Goal: Check status: Check status

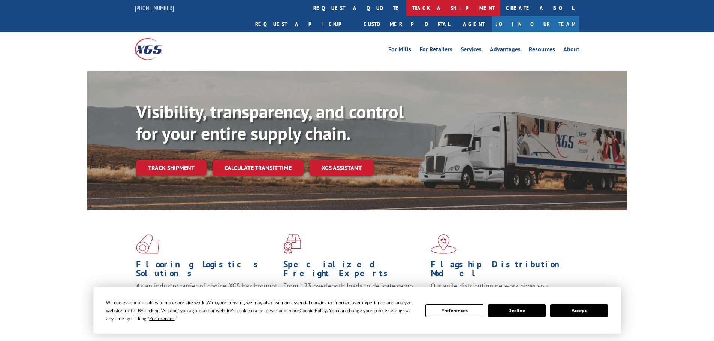
click at [406, 9] on link "track a shipment" at bounding box center [453, 8] width 94 height 16
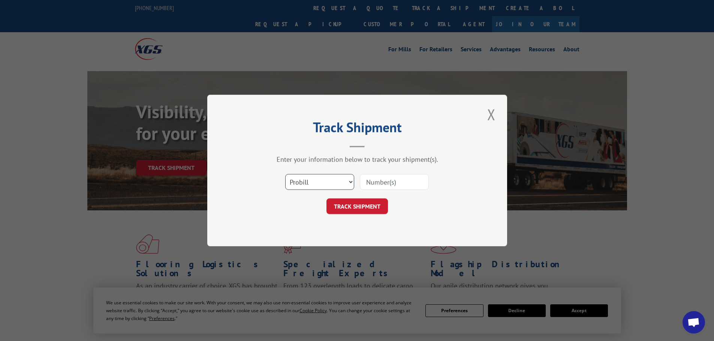
drag, startPoint x: 319, startPoint y: 179, endPoint x: 314, endPoint y: 193, distance: 14.6
click at [314, 193] on div "Select category... Probill BOL PO" at bounding box center [357, 182] width 225 height 25
select select "bol"
click at [285, 174] on select "Select category... Probill BOL PO" at bounding box center [319, 182] width 69 height 16
click at [394, 186] on input at bounding box center [394, 182] width 69 height 16
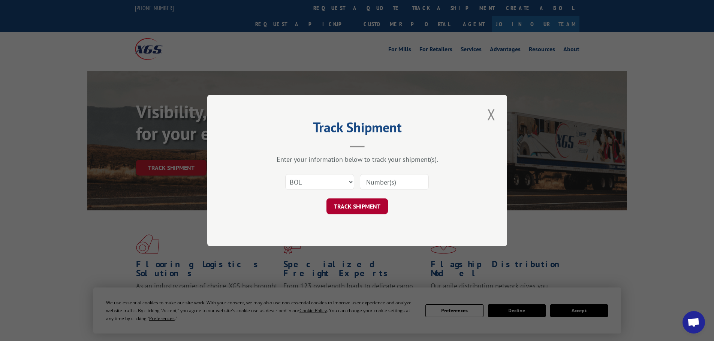
paste input "[EMAIL_ADDRESS][DOMAIN_NAME]"
type input "[EMAIL_ADDRESS][DOMAIN_NAME]"
click at [360, 211] on button "TRACK SHIPMENT" at bounding box center [356, 207] width 61 height 16
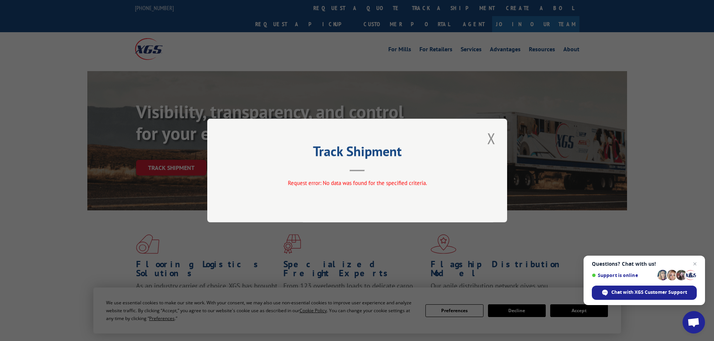
drag, startPoint x: 492, startPoint y: 143, endPoint x: 487, endPoint y: 137, distance: 7.4
click at [492, 141] on button "Close modal" at bounding box center [491, 138] width 13 height 21
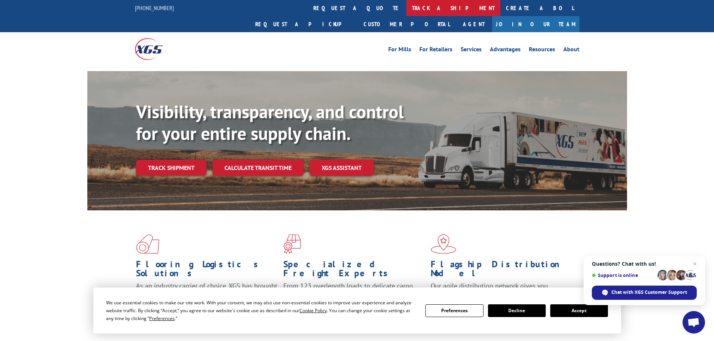
click at [406, 9] on link "track a shipment" at bounding box center [453, 8] width 94 height 16
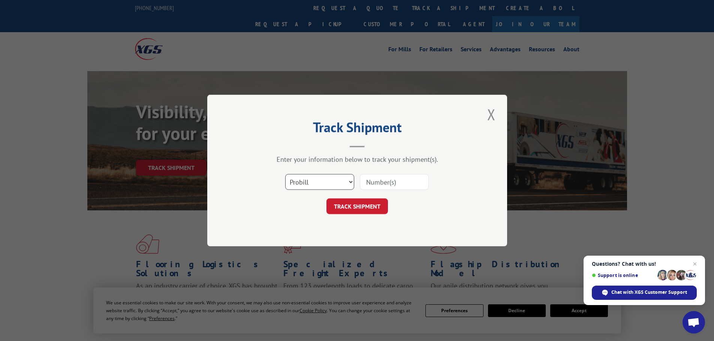
drag, startPoint x: 341, startPoint y: 180, endPoint x: 335, endPoint y: 188, distance: 10.6
click at [341, 181] on select "Select category... Probill BOL PO" at bounding box center [319, 182] width 69 height 16
select select "bol"
click at [285, 174] on select "Select category... Probill BOL PO" at bounding box center [319, 182] width 69 height 16
click at [378, 182] on input at bounding box center [394, 182] width 69 height 16
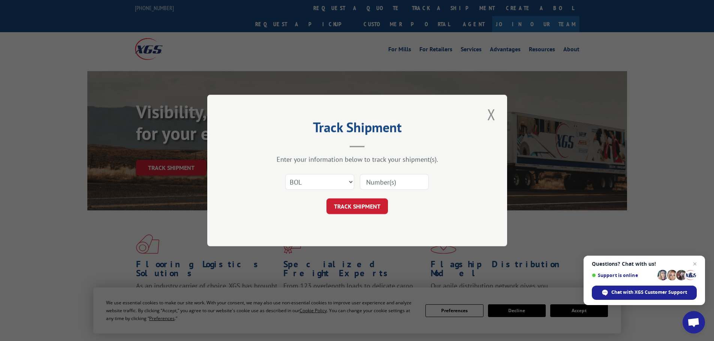
paste input "23501552"
type input "23501552"
click at [364, 210] on button "TRACK SHIPMENT" at bounding box center [356, 207] width 61 height 16
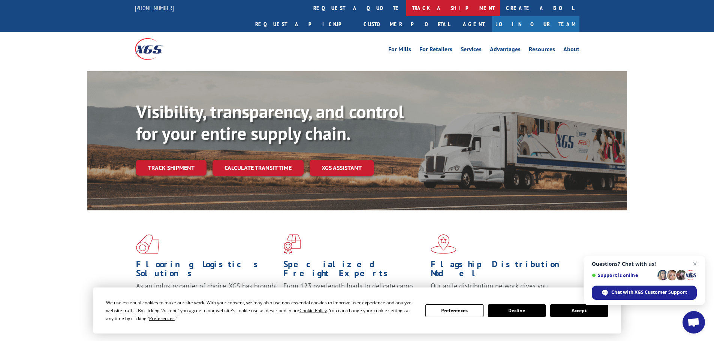
click at [406, 8] on link "track a shipment" at bounding box center [453, 8] width 94 height 16
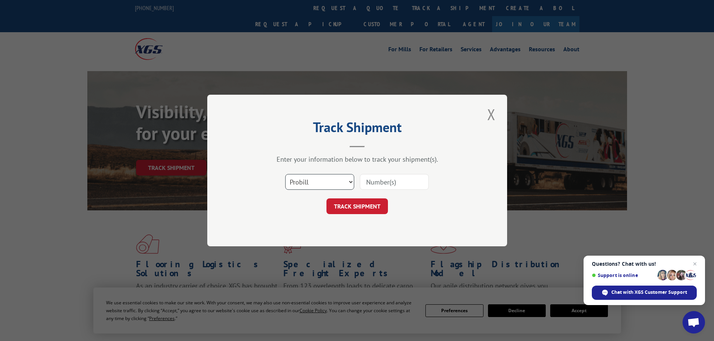
drag, startPoint x: 299, startPoint y: 177, endPoint x: 304, endPoint y: 190, distance: 13.5
click at [302, 184] on select "Select category... Probill BOL PO" at bounding box center [319, 182] width 69 height 16
select select "po"
click at [285, 174] on select "Select category... Probill BOL PO" at bounding box center [319, 182] width 69 height 16
click at [369, 181] on input at bounding box center [394, 182] width 69 height 16
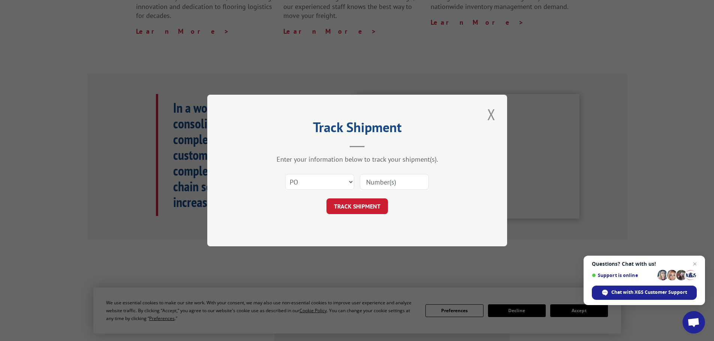
scroll to position [299, 0]
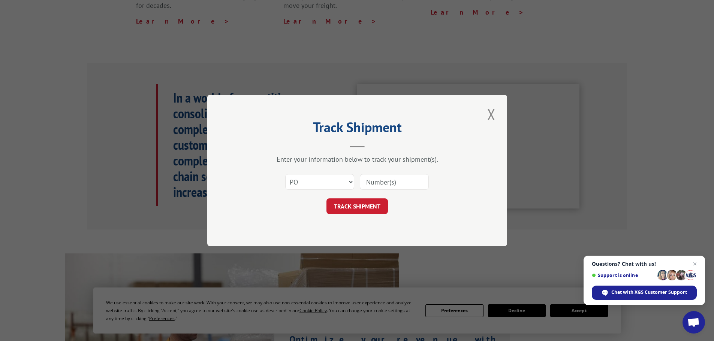
click at [369, 181] on input at bounding box center [394, 182] width 69 height 16
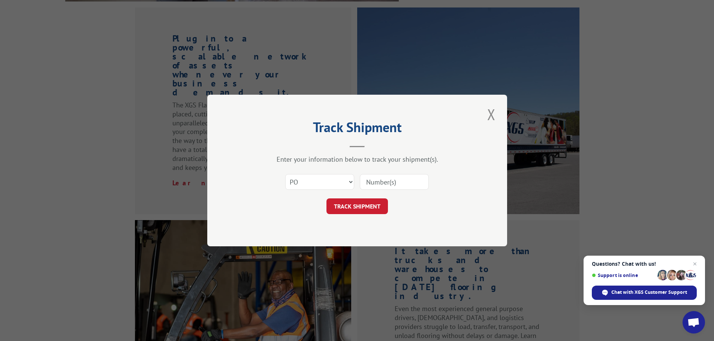
scroll to position [896, 0]
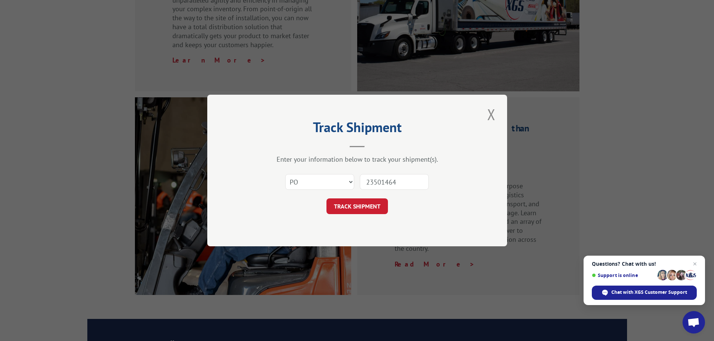
type input "23501464"
click at [326, 199] on button "TRACK SHIPMENT" at bounding box center [356, 207] width 61 height 16
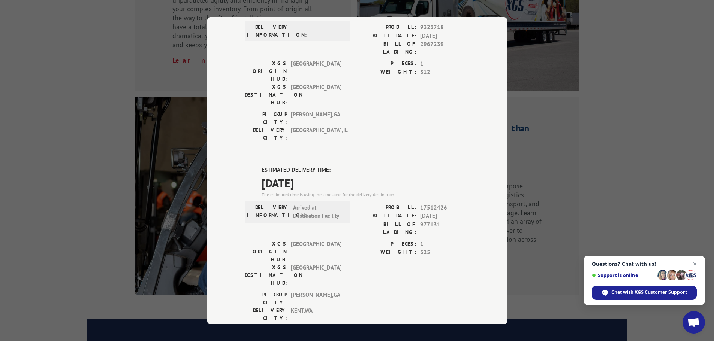
scroll to position [0, 0]
